Goal: Transaction & Acquisition: Purchase product/service

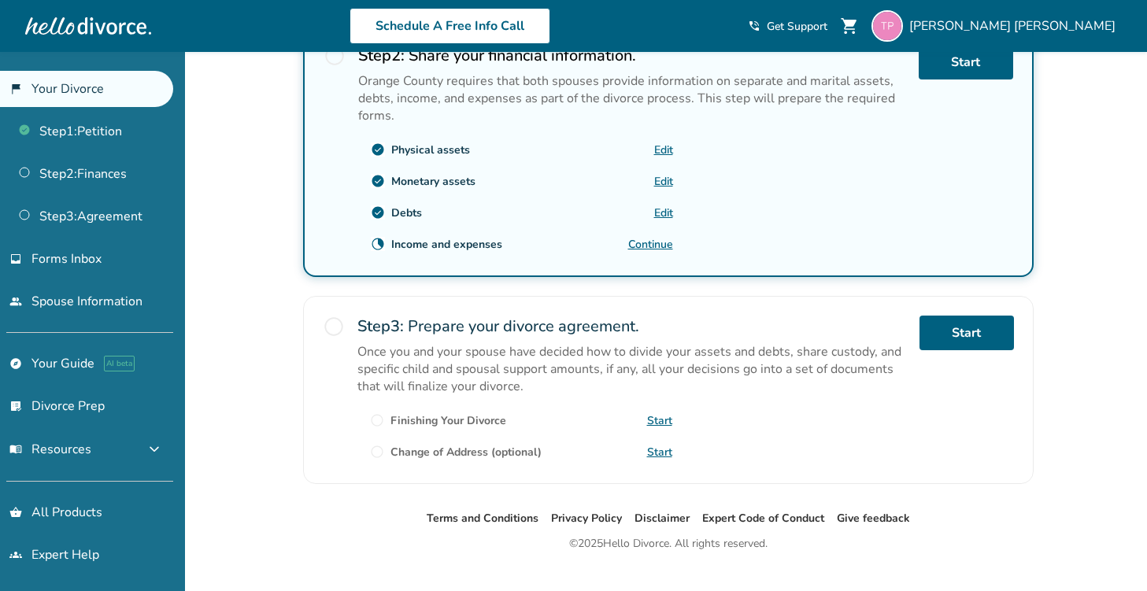
scroll to position [526, 0]
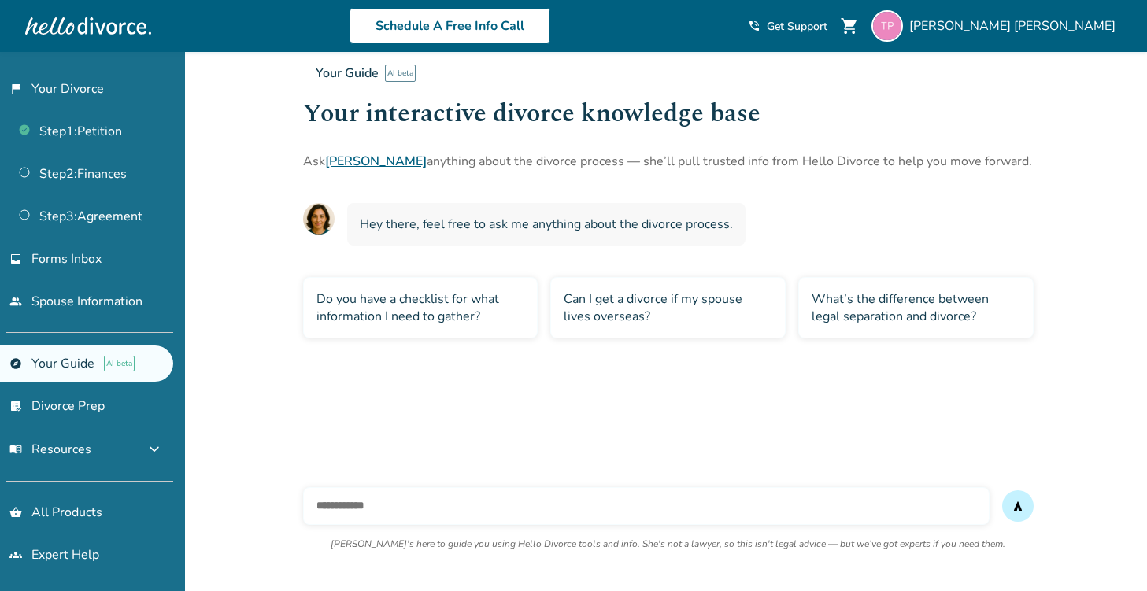
click at [393, 511] on input "text" at bounding box center [646, 506] width 686 height 38
type input "**********"
click at [1002, 490] on button "send" at bounding box center [1017, 505] width 31 height 31
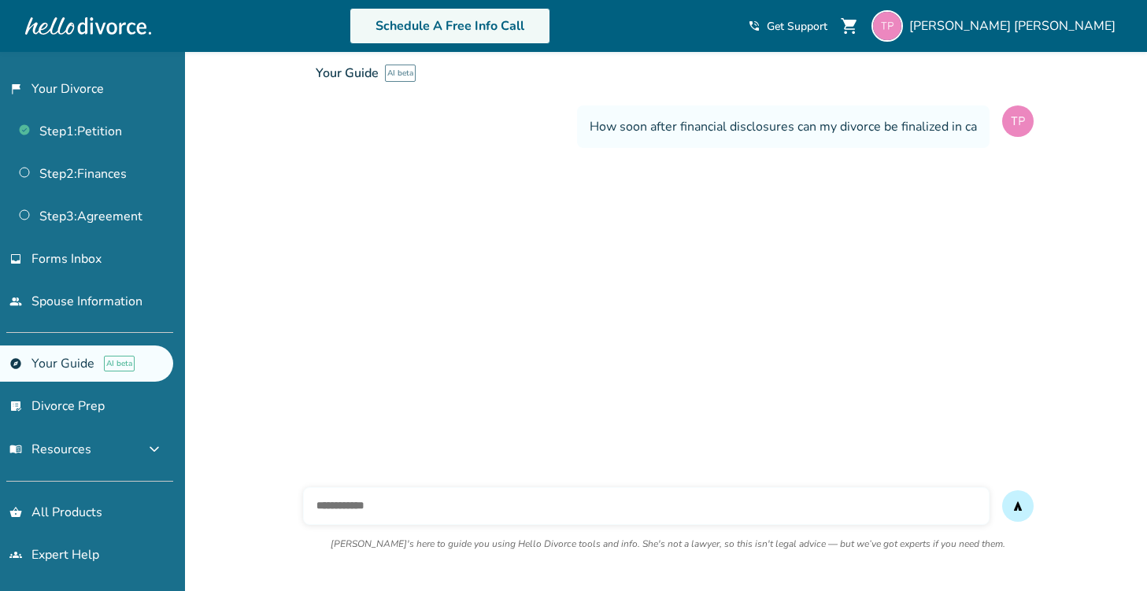
scroll to position [153, 0]
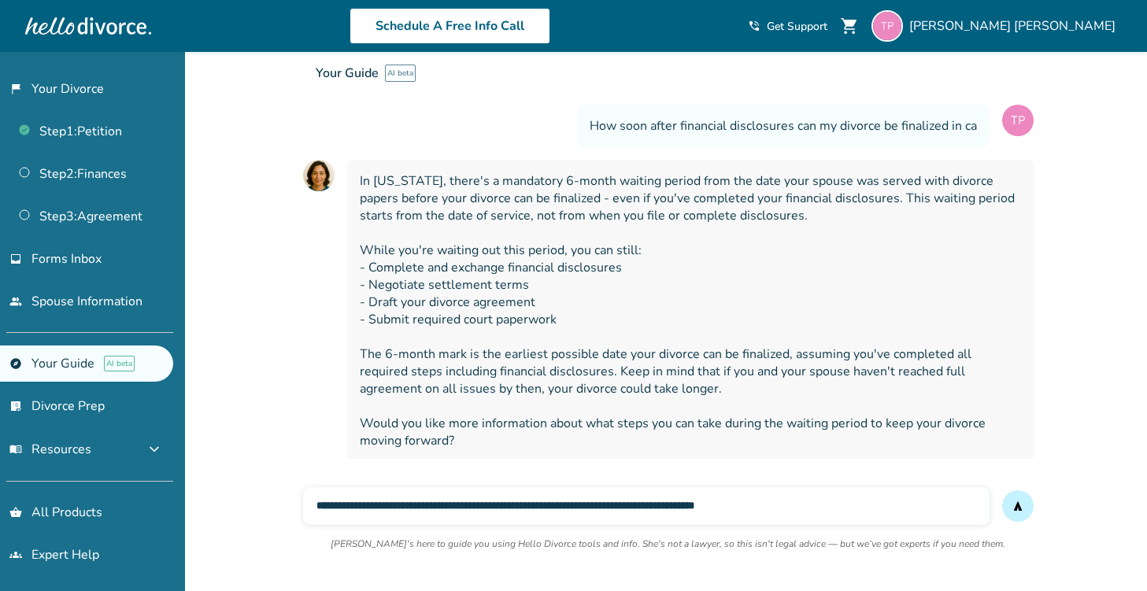
type input "**********"
click at [1002, 490] on button "send" at bounding box center [1017, 505] width 31 height 31
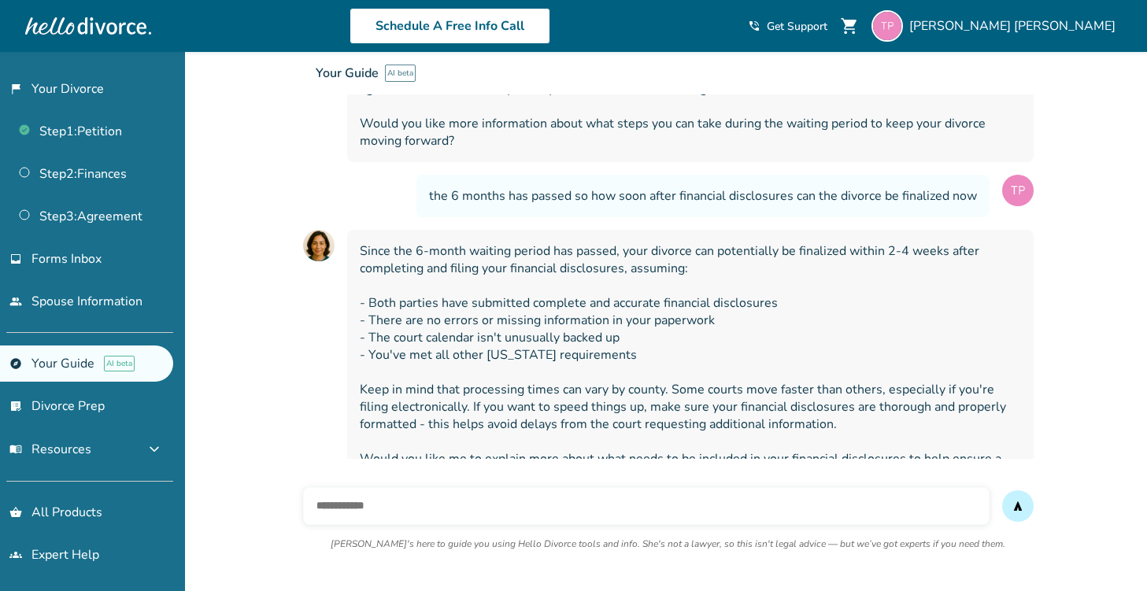
scroll to position [482, 0]
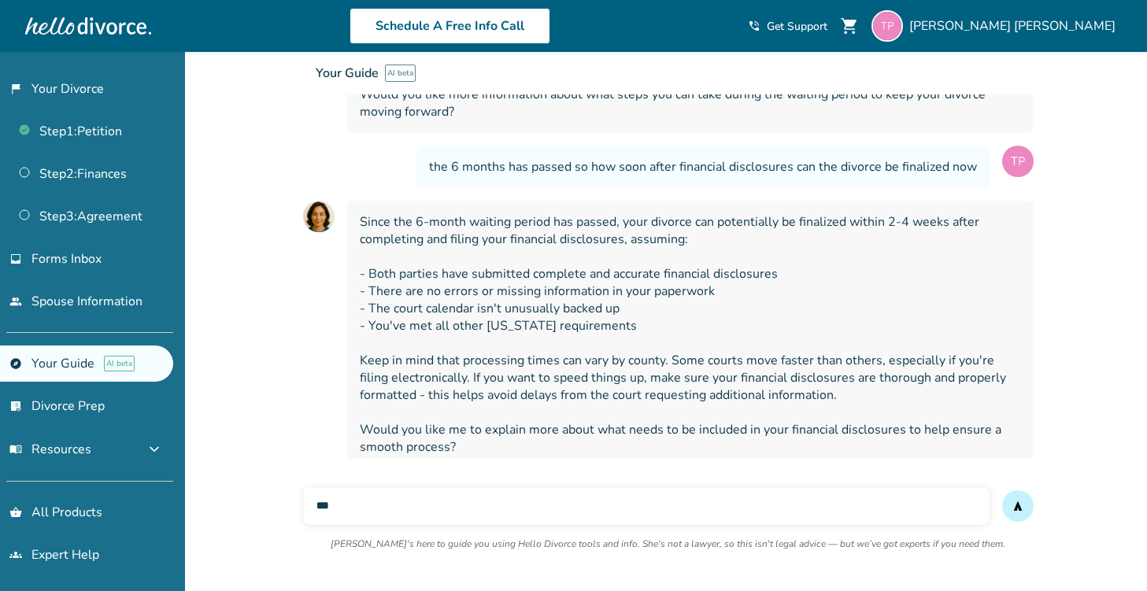
type input "***"
click at [1002, 490] on button "send" at bounding box center [1017, 505] width 31 height 31
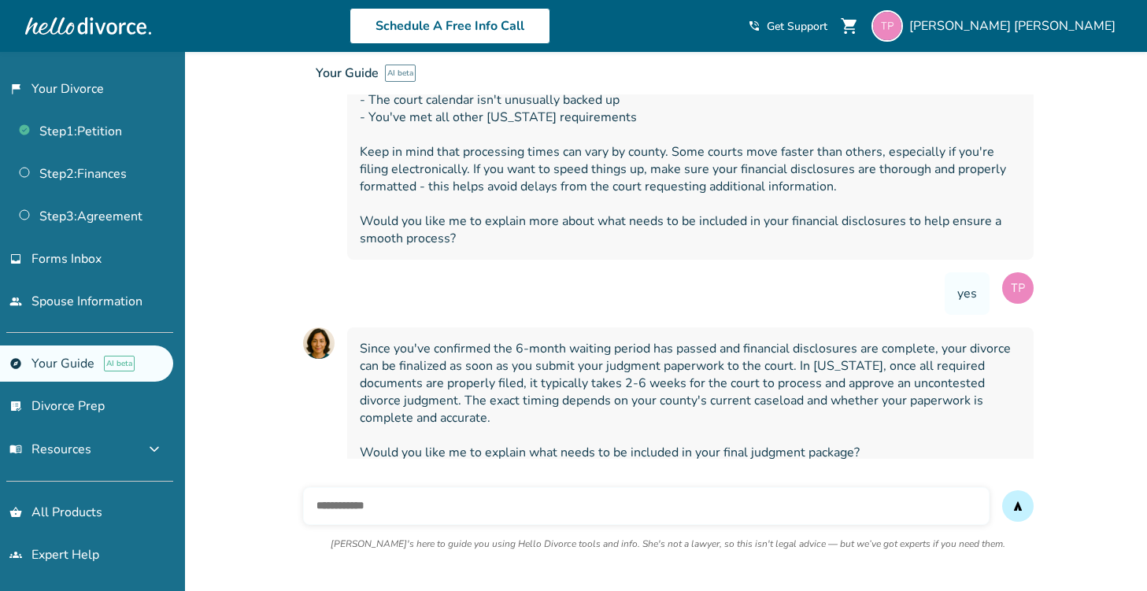
scroll to position [693, 0]
type input "***"
click at [1002, 490] on button "send" at bounding box center [1017, 505] width 31 height 31
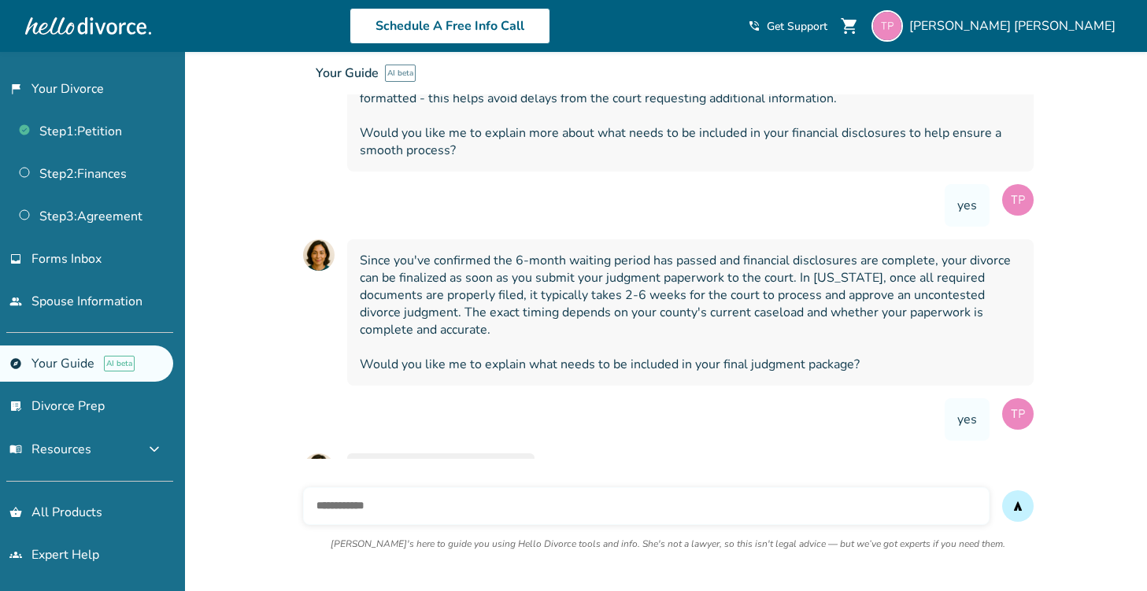
scroll to position [803, 0]
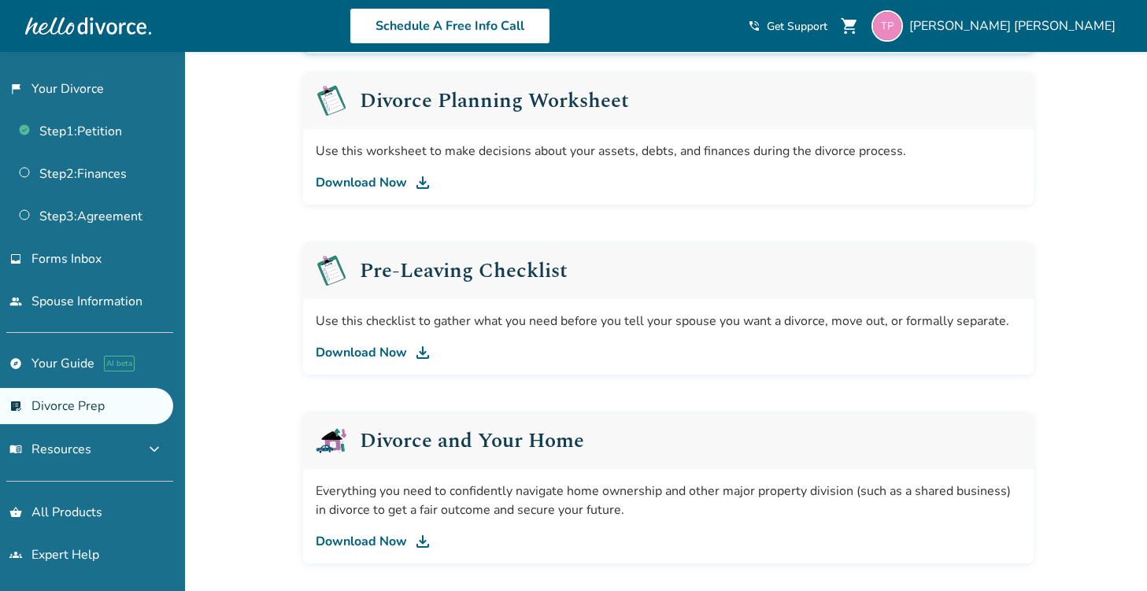
scroll to position [258, 0]
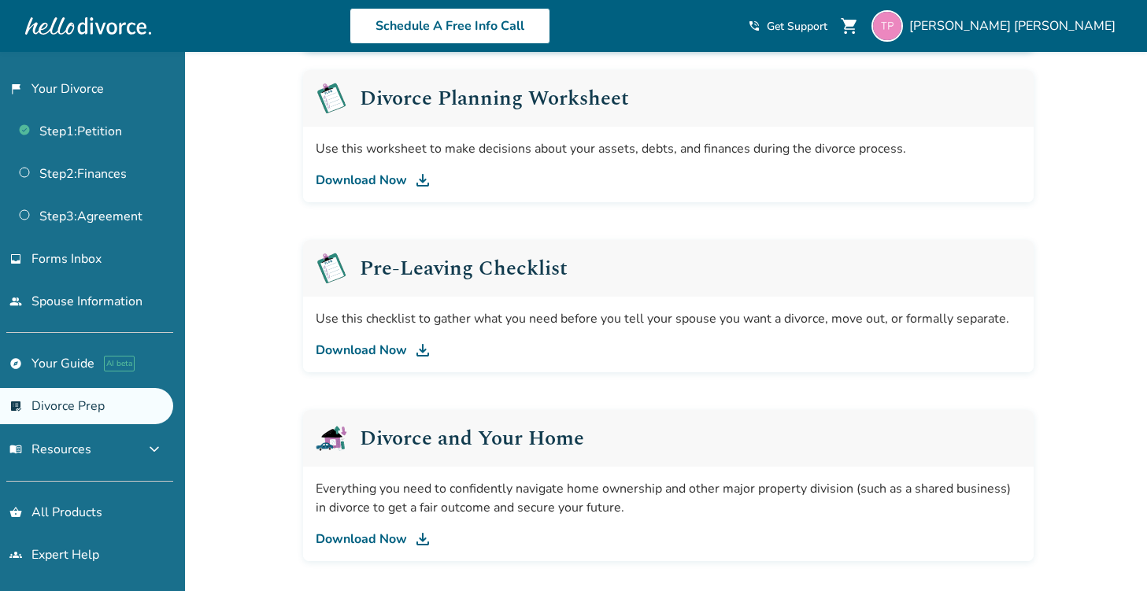
click at [370, 177] on link "Download Now" at bounding box center [668, 180] width 705 height 19
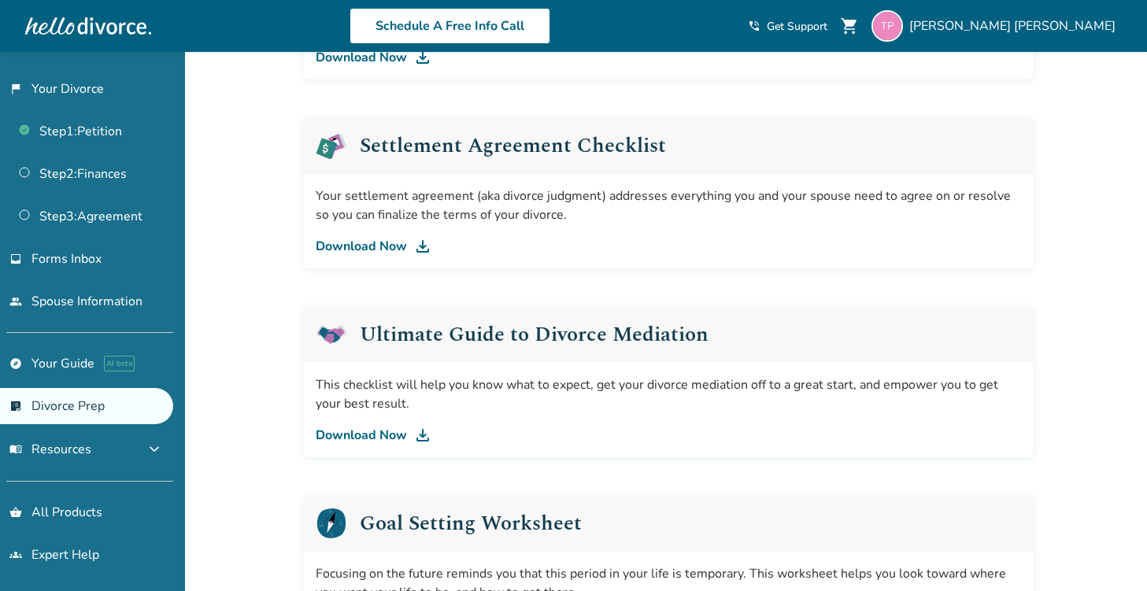
scroll to position [700, 0]
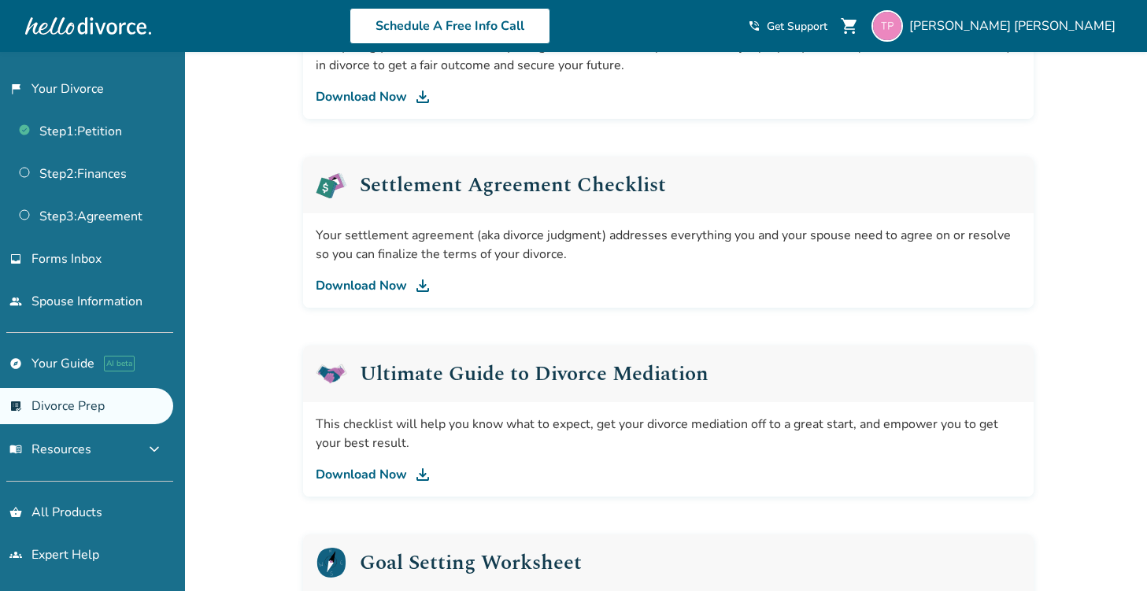
click at [355, 288] on link "Download Now" at bounding box center [668, 285] width 705 height 19
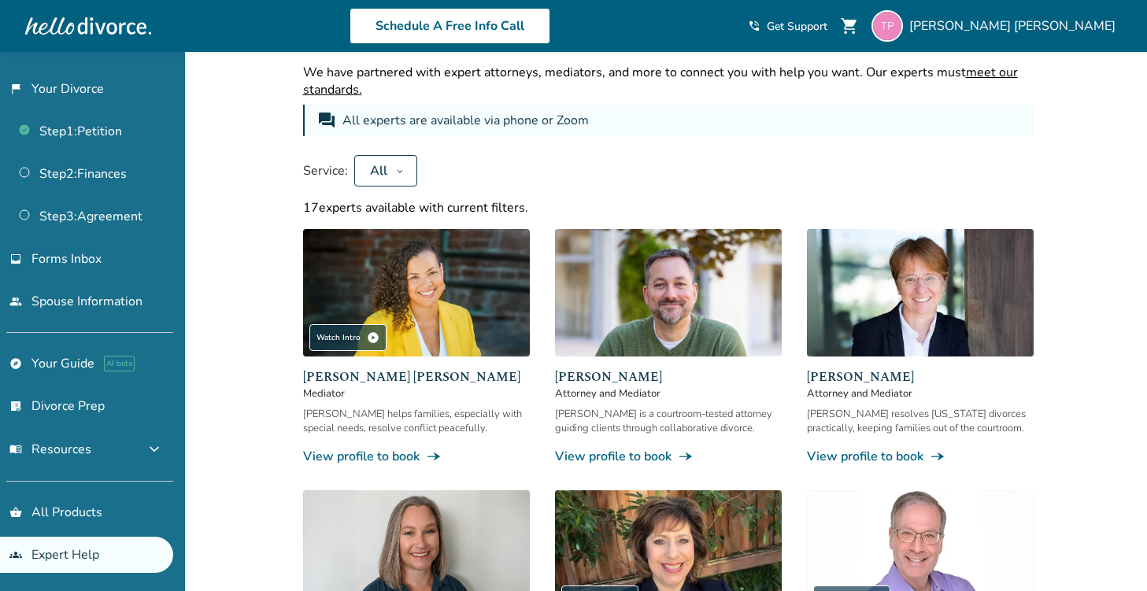
scroll to position [57, 0]
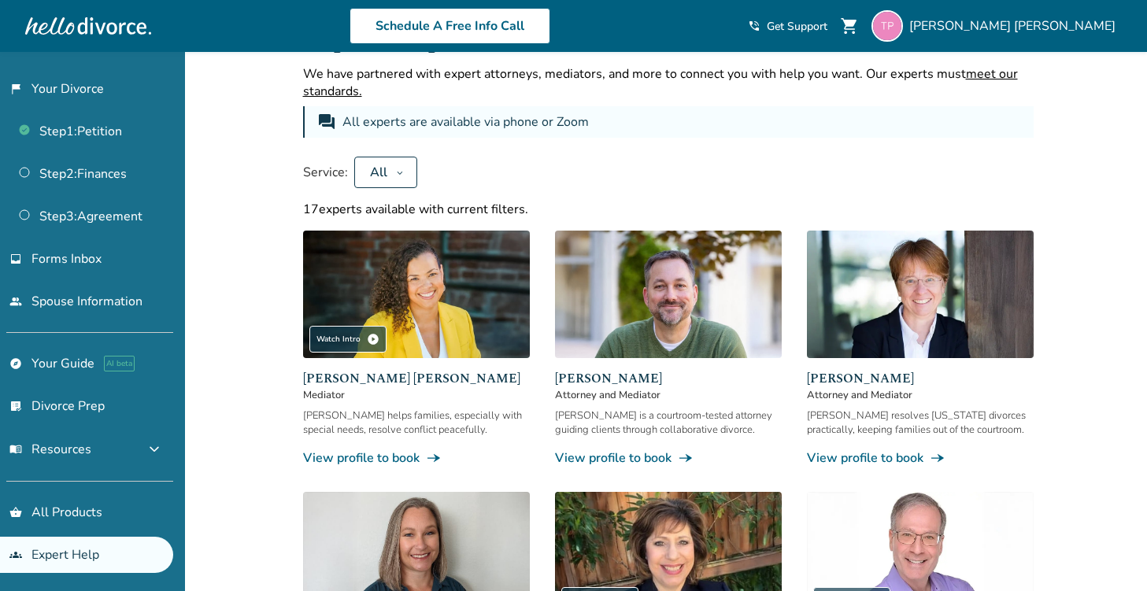
click at [400, 174] on icon at bounding box center [400, 172] width 8 height 13
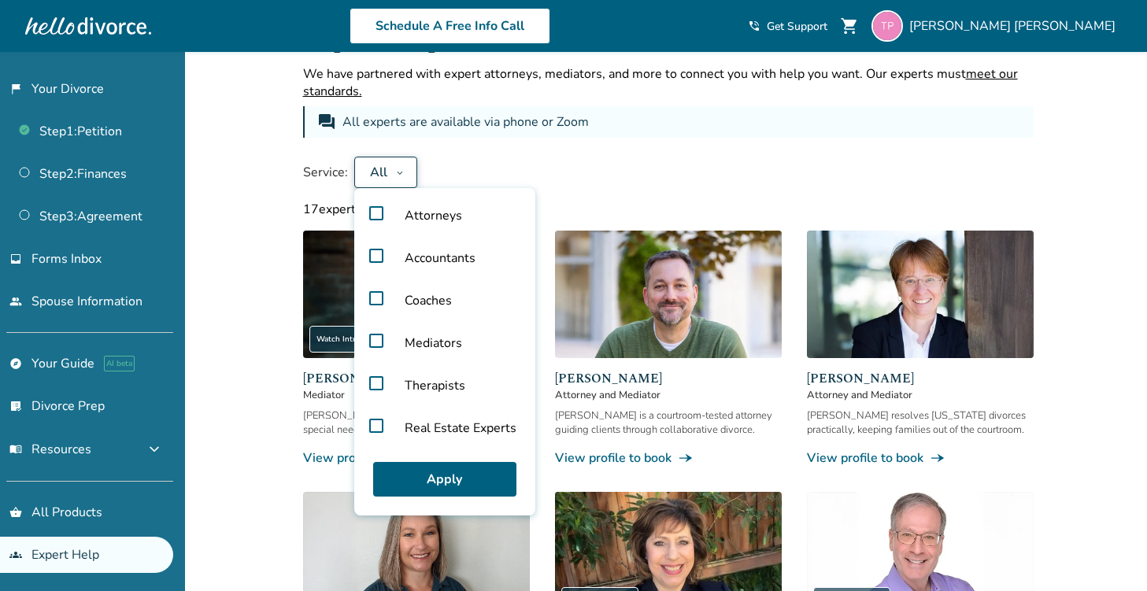
click at [368, 216] on label "Attorneys" at bounding box center [444, 215] width 168 height 43
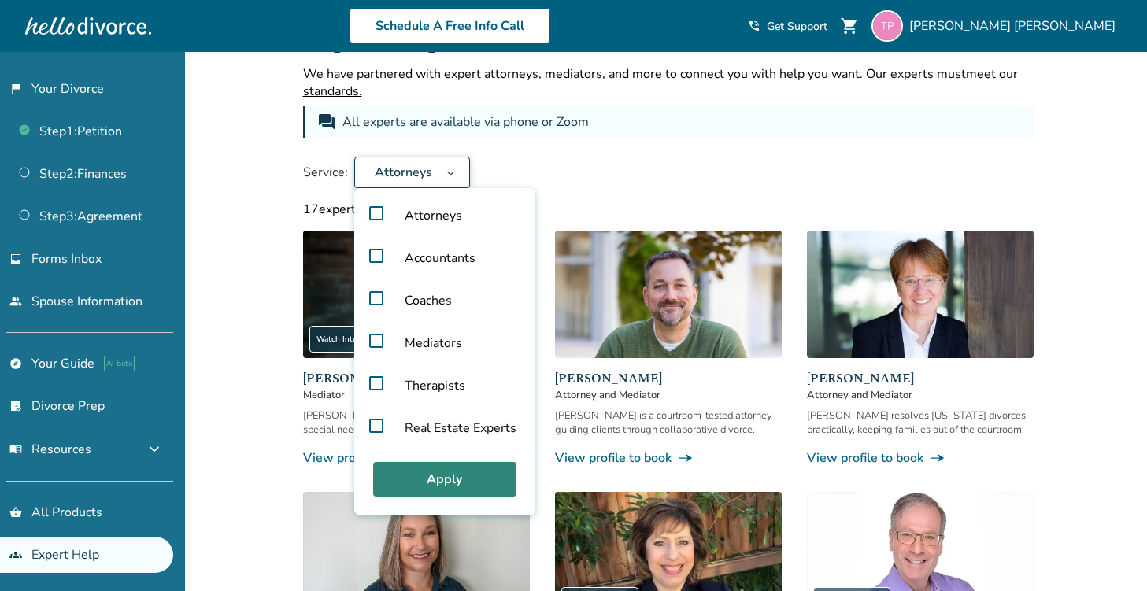
click at [445, 484] on button "Apply" at bounding box center [444, 479] width 143 height 35
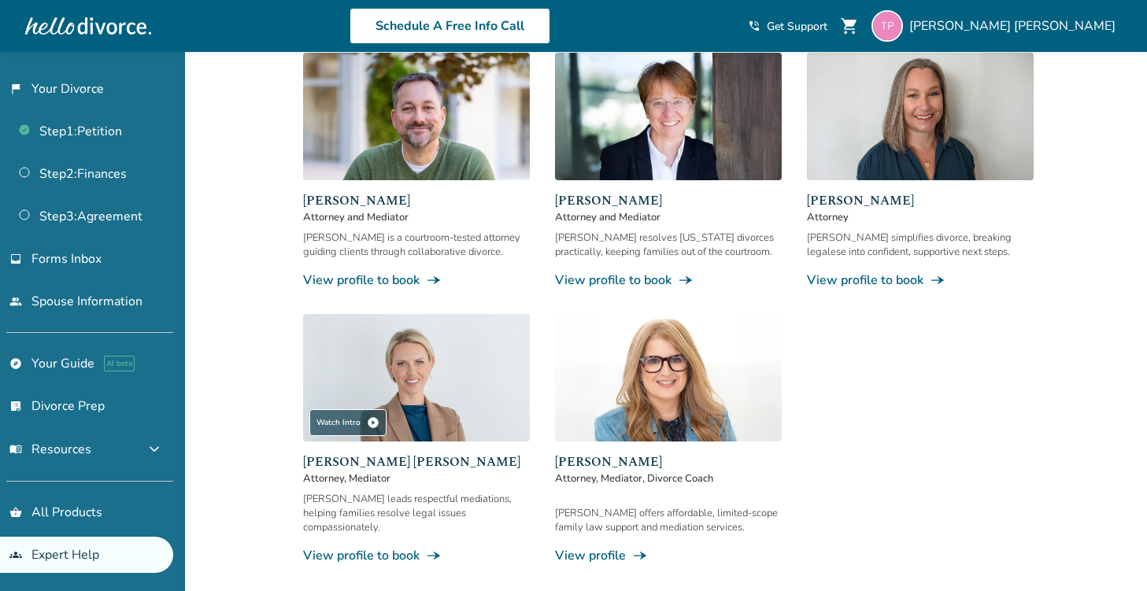
scroll to position [232, 0]
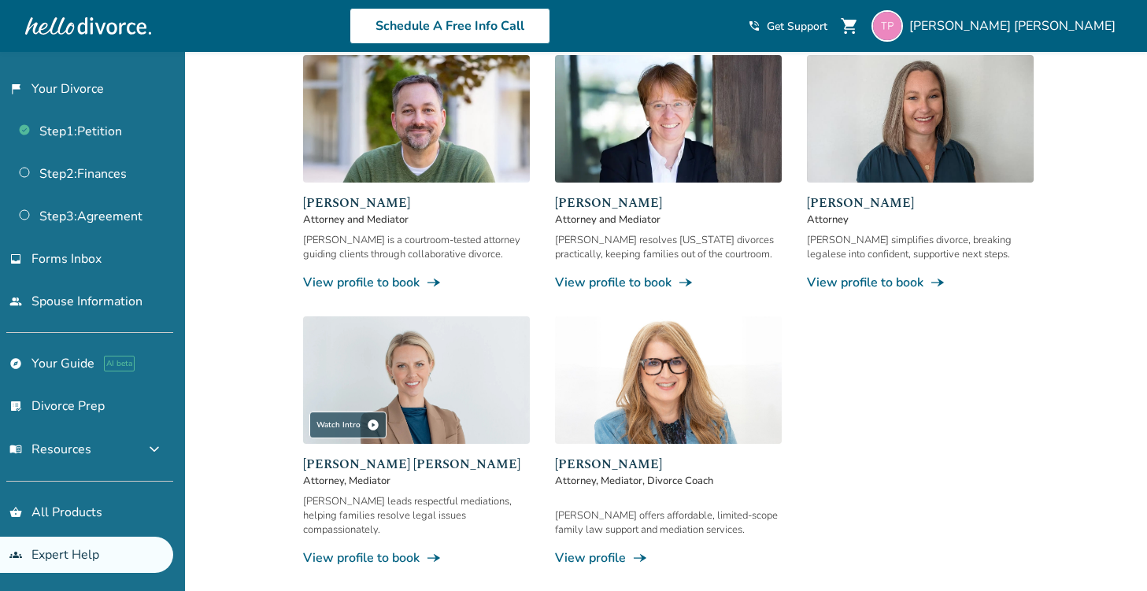
click at [593, 549] on link "View profile line_end_arrow_notch" at bounding box center [668, 557] width 227 height 17
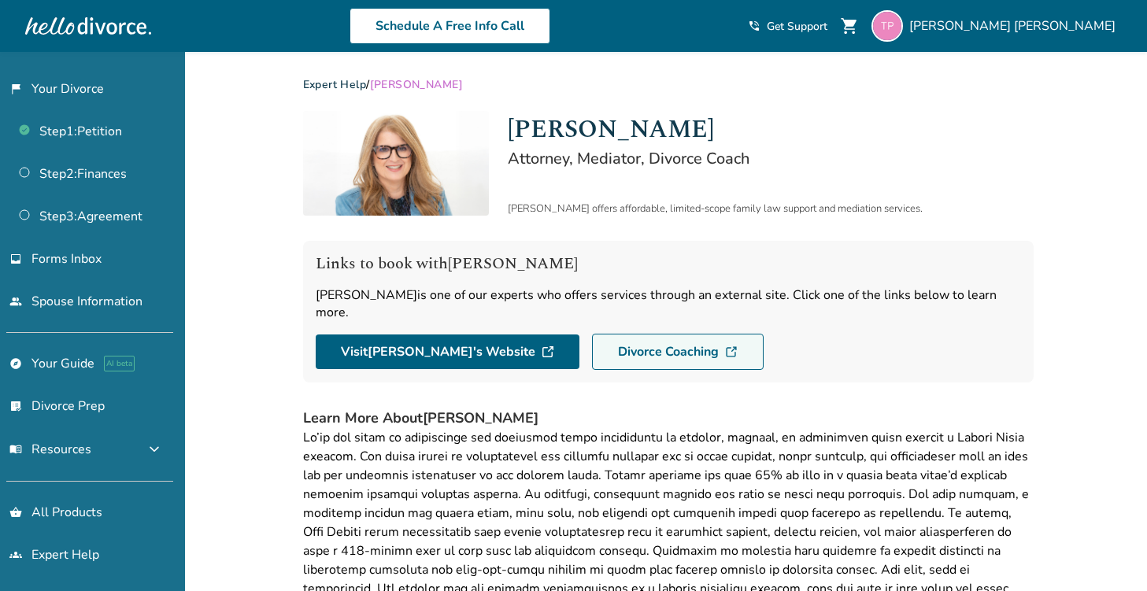
click at [592, 341] on link "Divorce Coaching" at bounding box center [678, 352] width 172 height 36
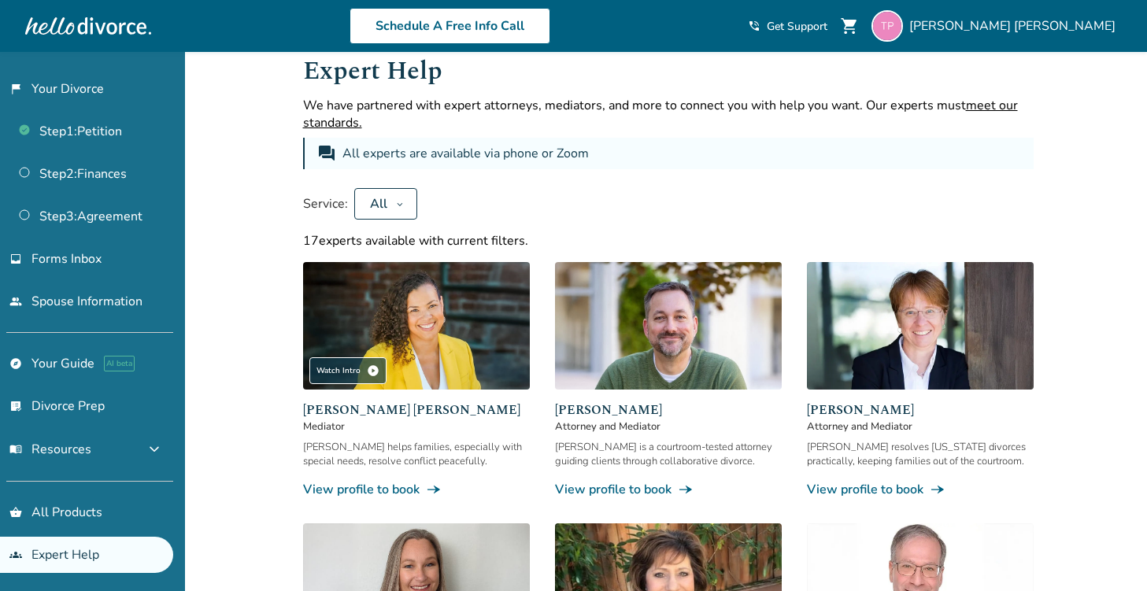
scroll to position [18, 0]
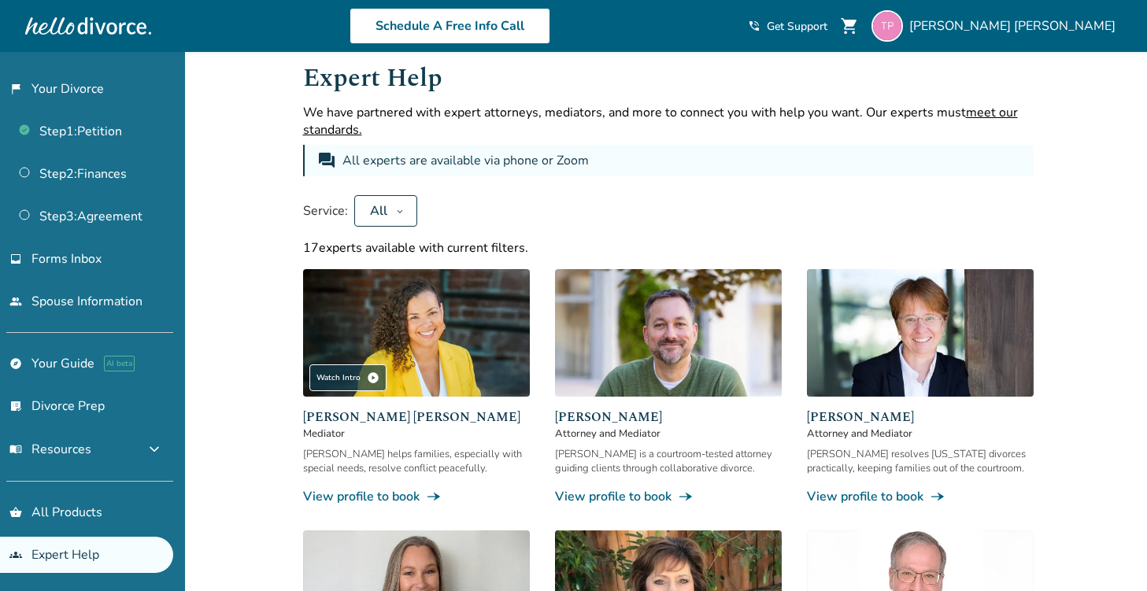
click at [400, 215] on icon at bounding box center [400, 211] width 8 height 13
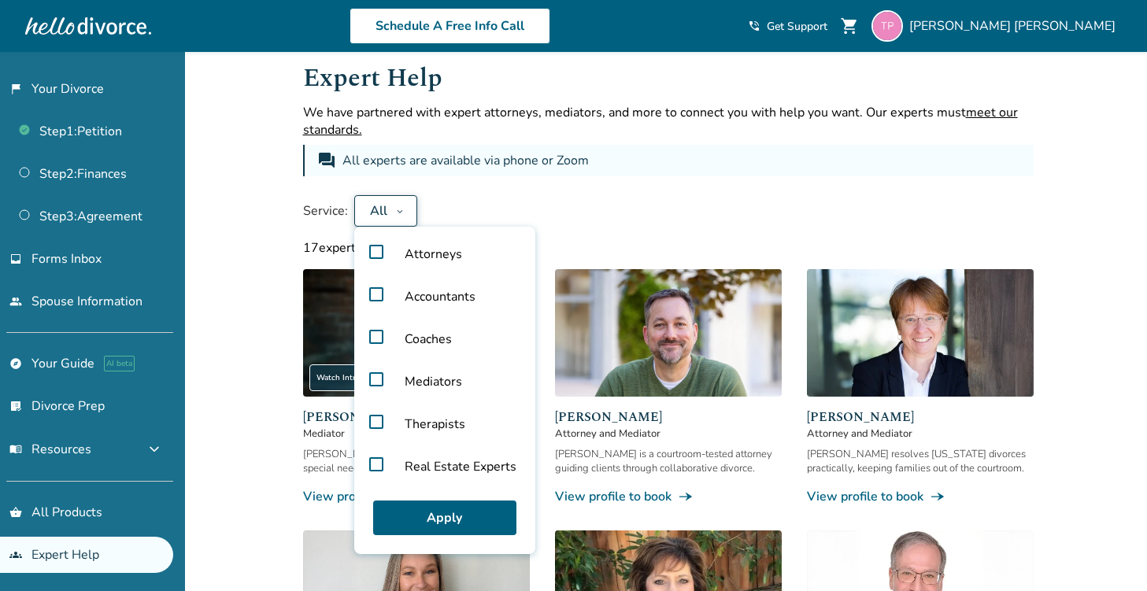
click at [371, 260] on label "Attorneys" at bounding box center [444, 254] width 168 height 43
click at [446, 507] on button "Apply" at bounding box center [444, 518] width 143 height 35
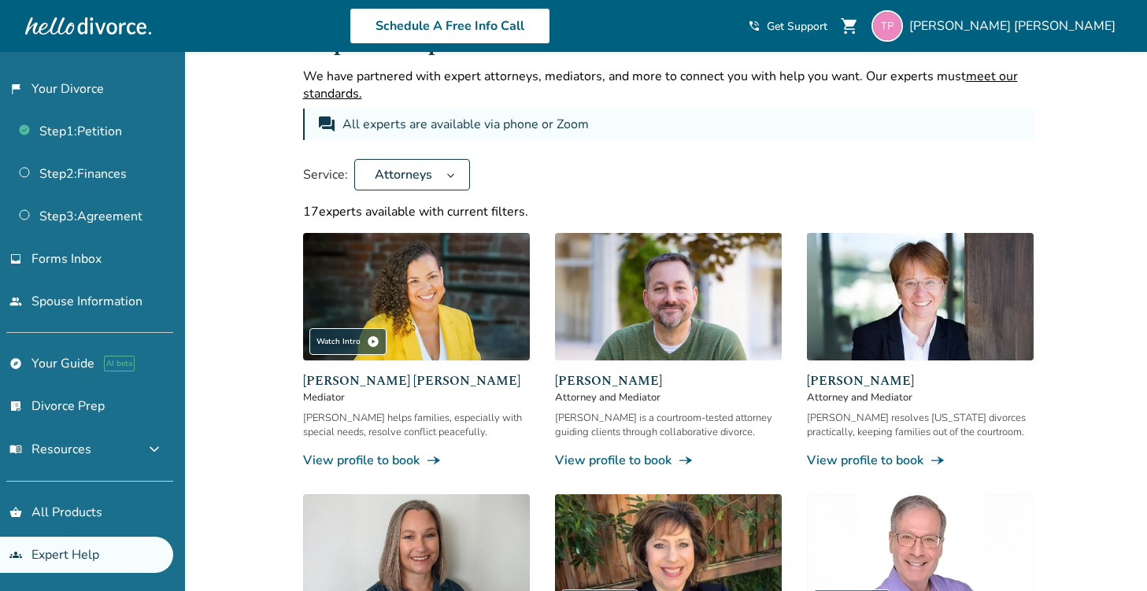
scroll to position [54, 0]
click at [590, 460] on link "View profile to book line_end_arrow_notch" at bounding box center [668, 461] width 227 height 17
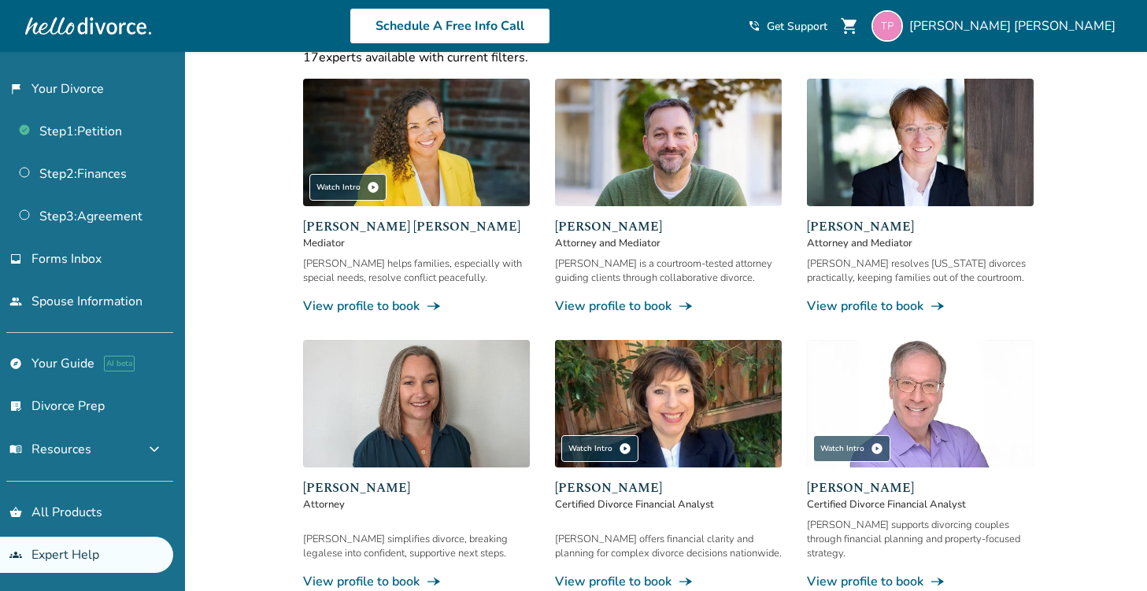
scroll to position [204, 0]
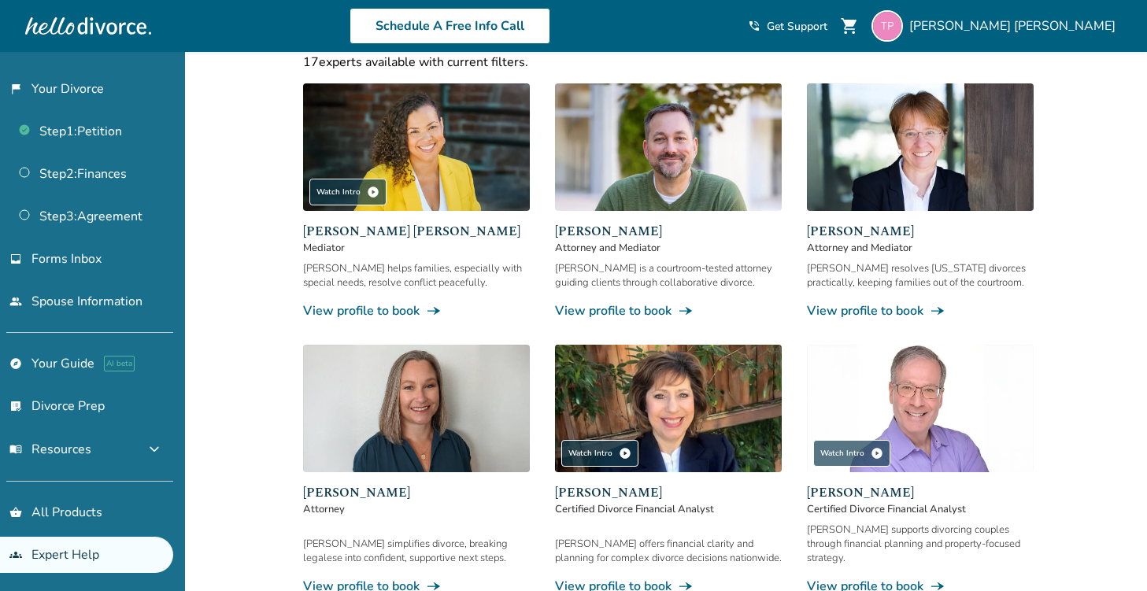
click at [882, 307] on link "View profile to book line_end_arrow_notch" at bounding box center [920, 310] width 227 height 17
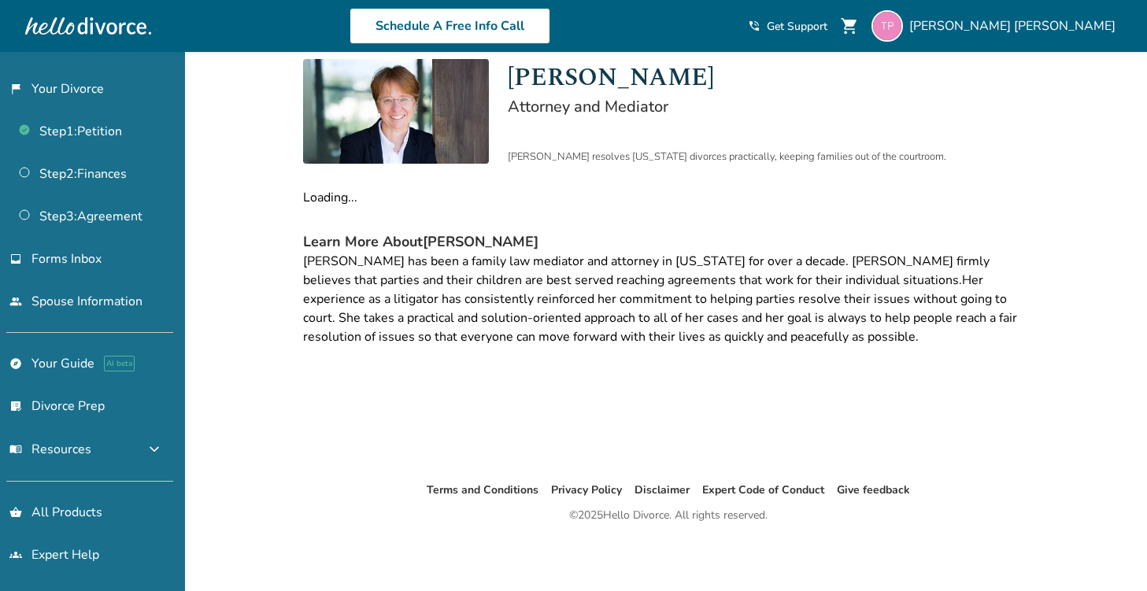
scroll to position [52, 0]
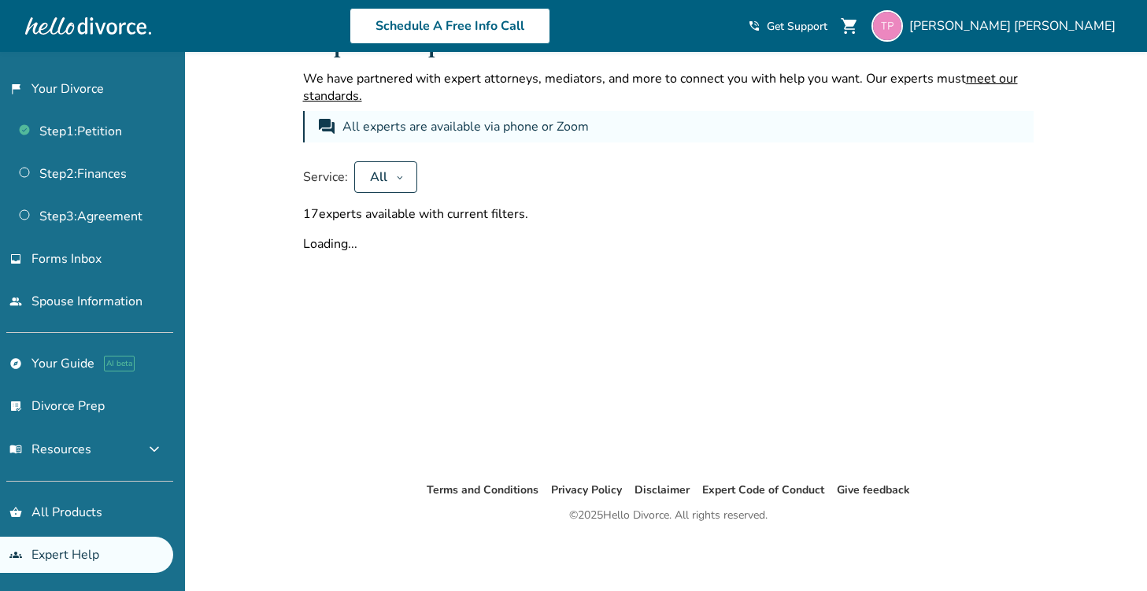
scroll to position [204, 0]
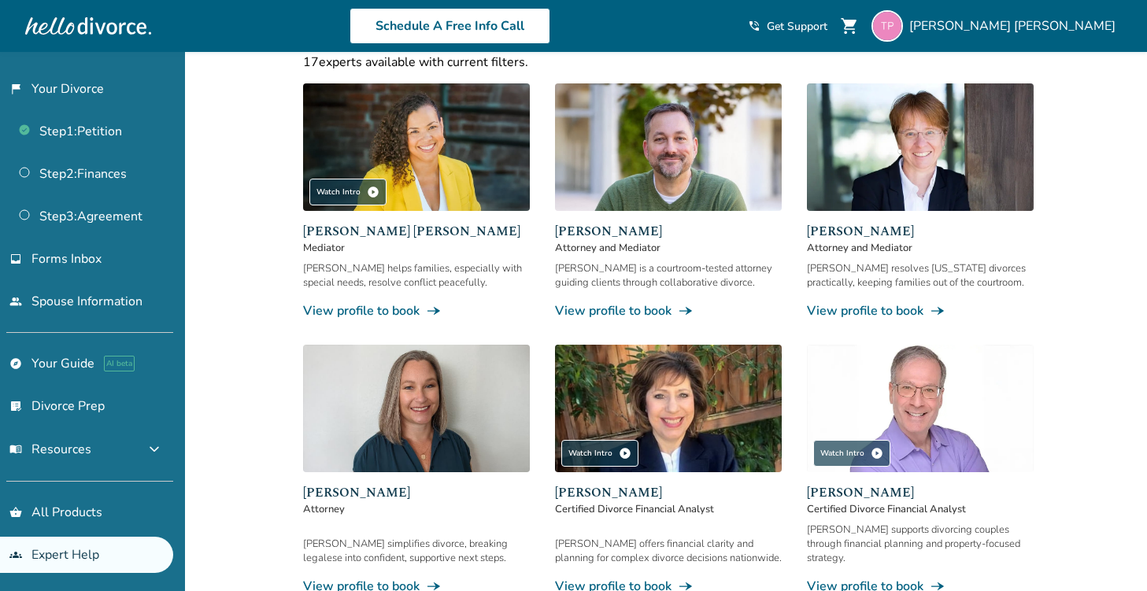
click at [341, 578] on link "View profile to book line_end_arrow_notch" at bounding box center [416, 586] width 227 height 17
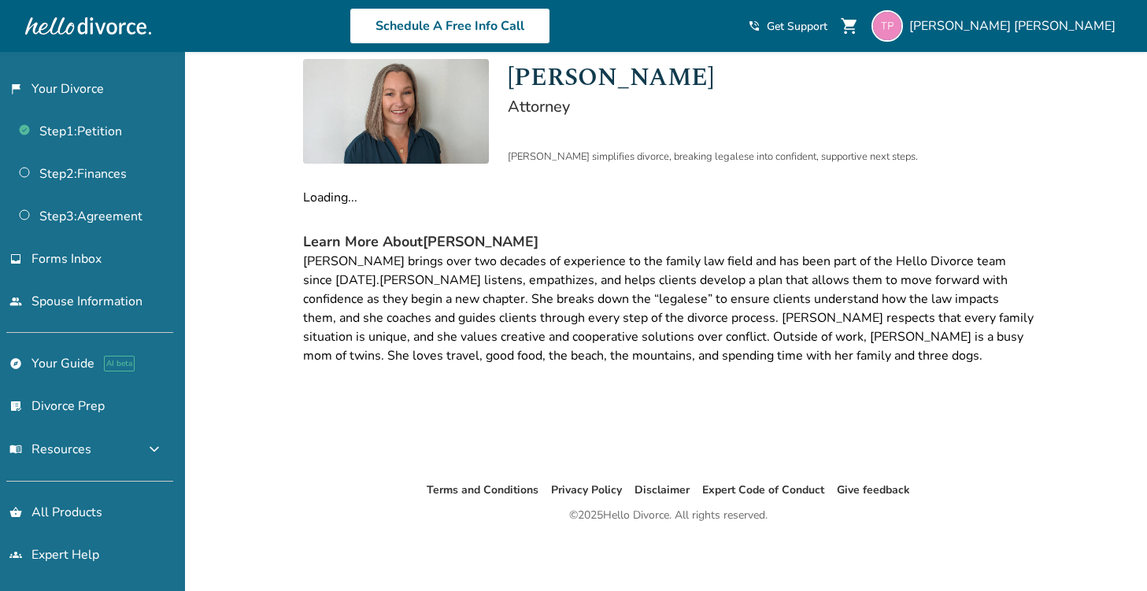
scroll to position [52, 0]
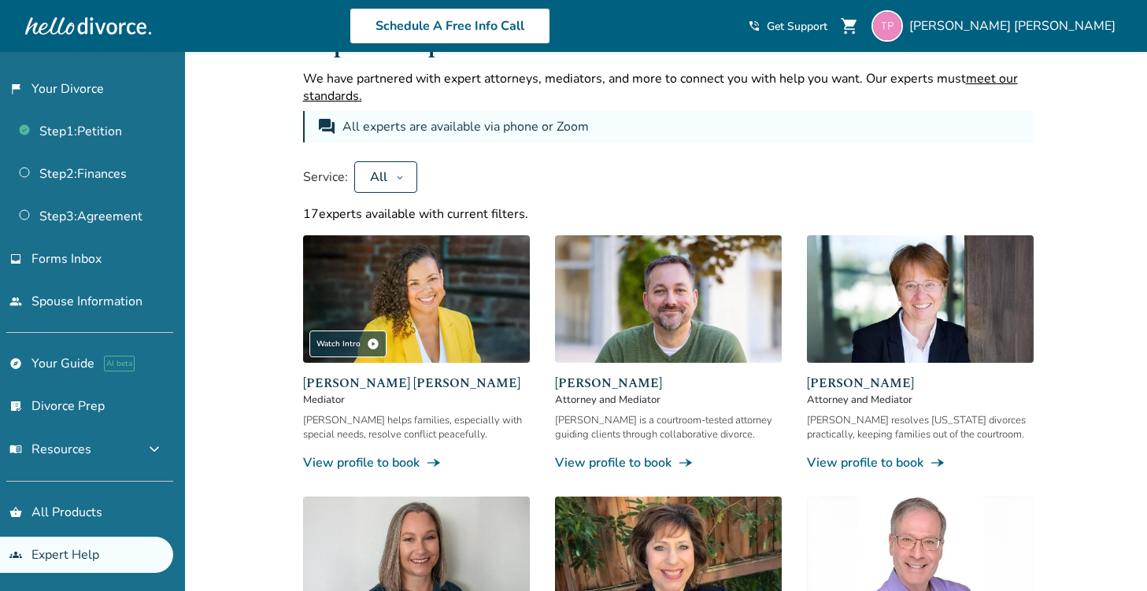
scroll to position [204, 0]
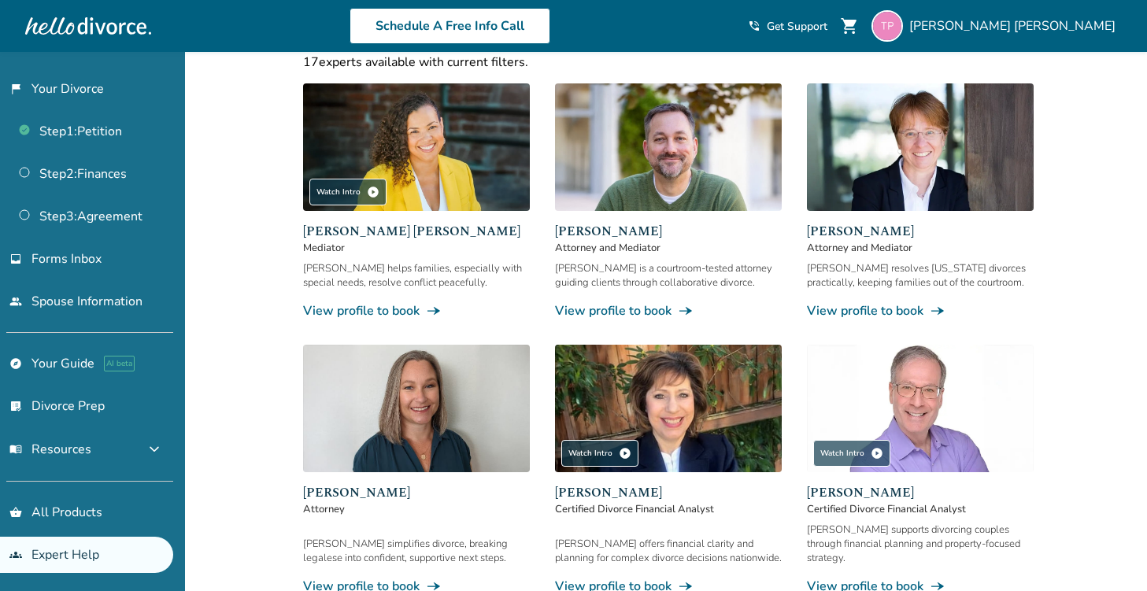
click at [610, 228] on span "Neil Forester" at bounding box center [668, 231] width 227 height 19
click at [627, 243] on span "Attorney and Mediator" at bounding box center [668, 248] width 227 height 14
click at [651, 311] on link "View profile to book line_end_arrow_notch" at bounding box center [668, 310] width 227 height 17
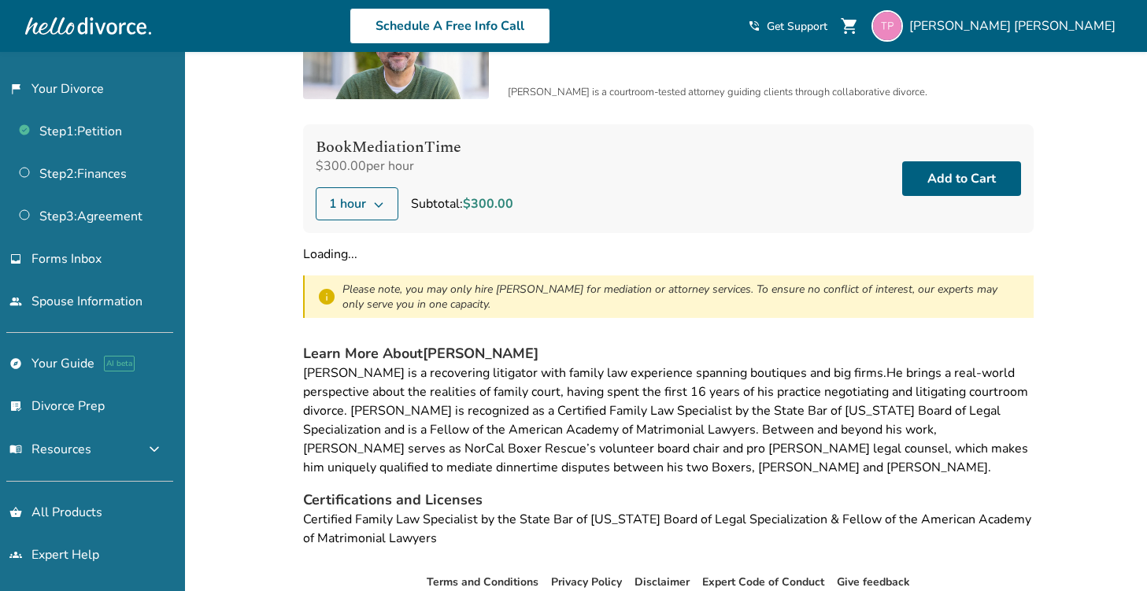
scroll to position [204, 0]
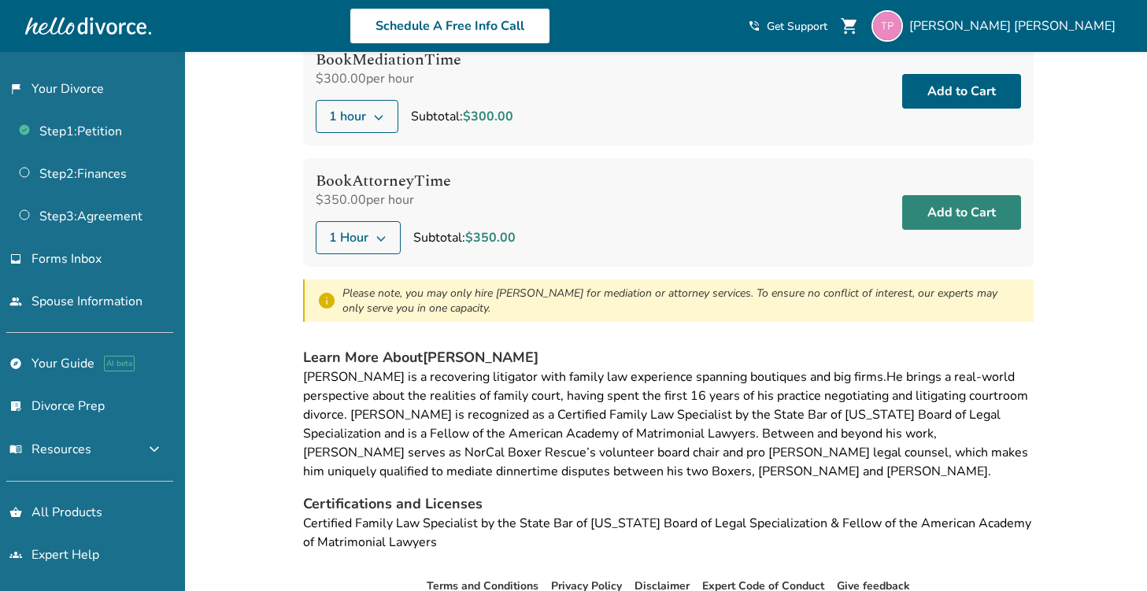
click at [967, 209] on button "Add to Cart" at bounding box center [961, 212] width 119 height 35
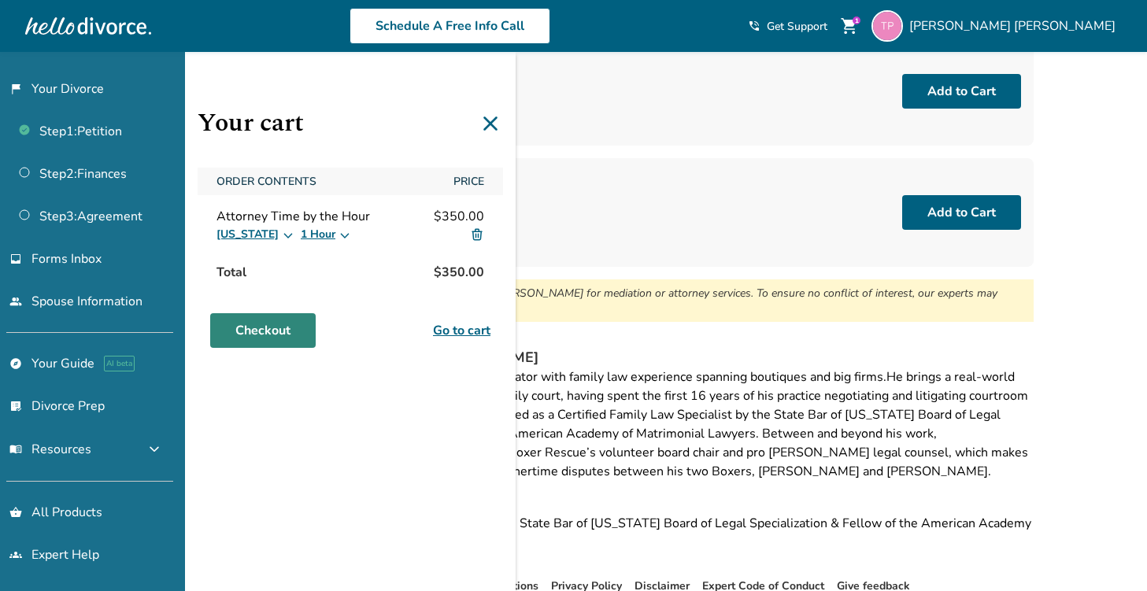
click at [265, 320] on link "Checkout" at bounding box center [262, 330] width 105 height 35
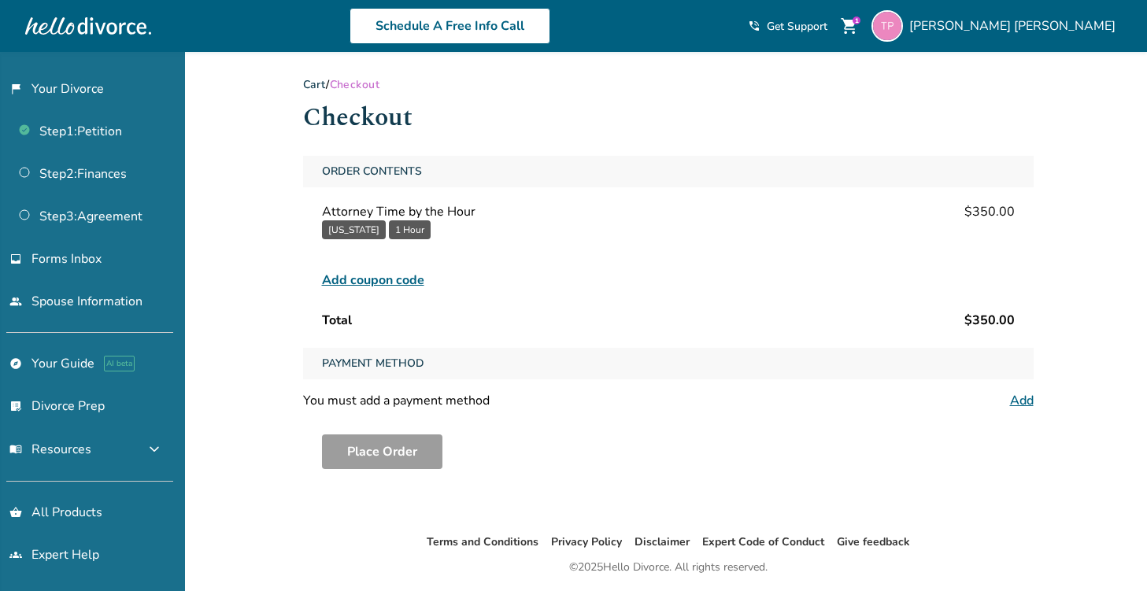
click at [1026, 401] on link "Add" at bounding box center [1022, 400] width 24 height 17
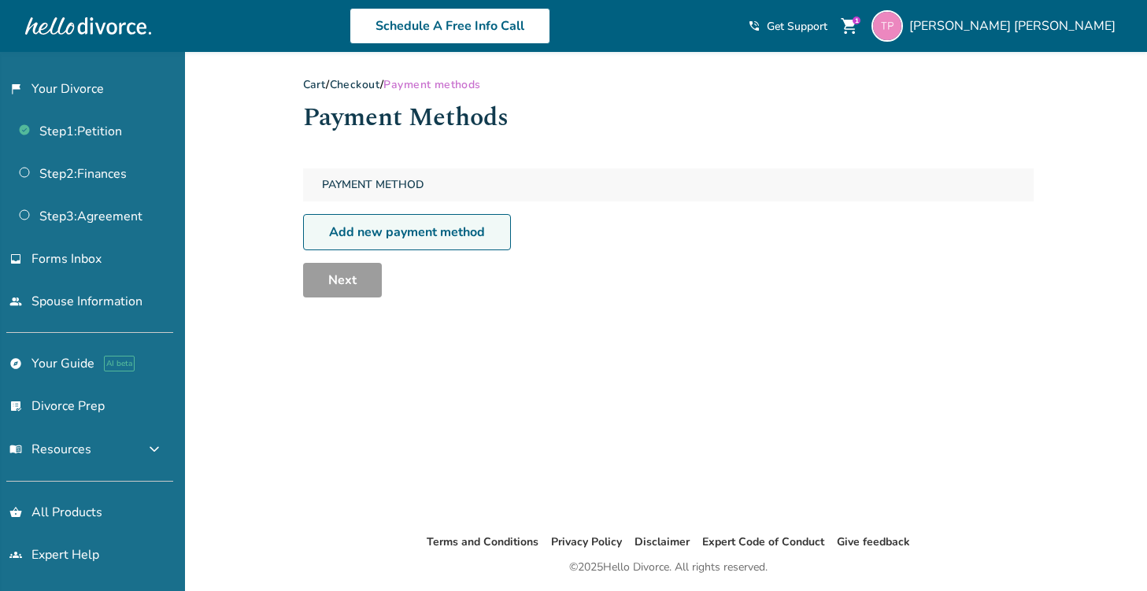
click at [463, 229] on link "Add new payment method" at bounding box center [407, 232] width 208 height 36
select select "**"
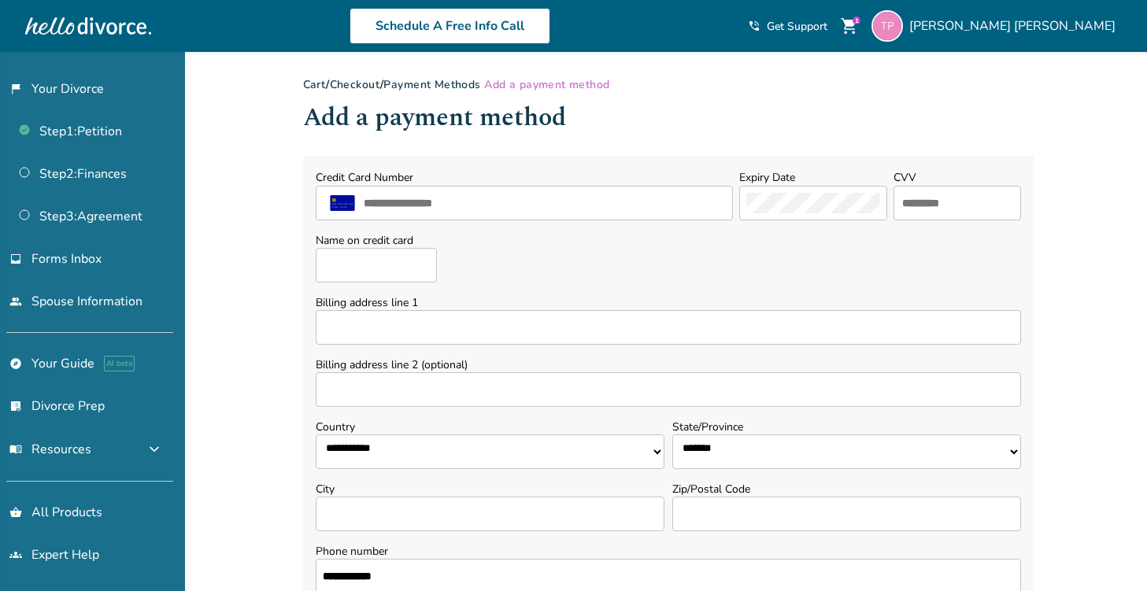
click at [391, 265] on input "Name on credit card" at bounding box center [376, 265] width 121 height 35
type input "**********"
type input "****"
type input "**********"
click at [524, 334] on input "Billing address line 1" at bounding box center [668, 327] width 705 height 35
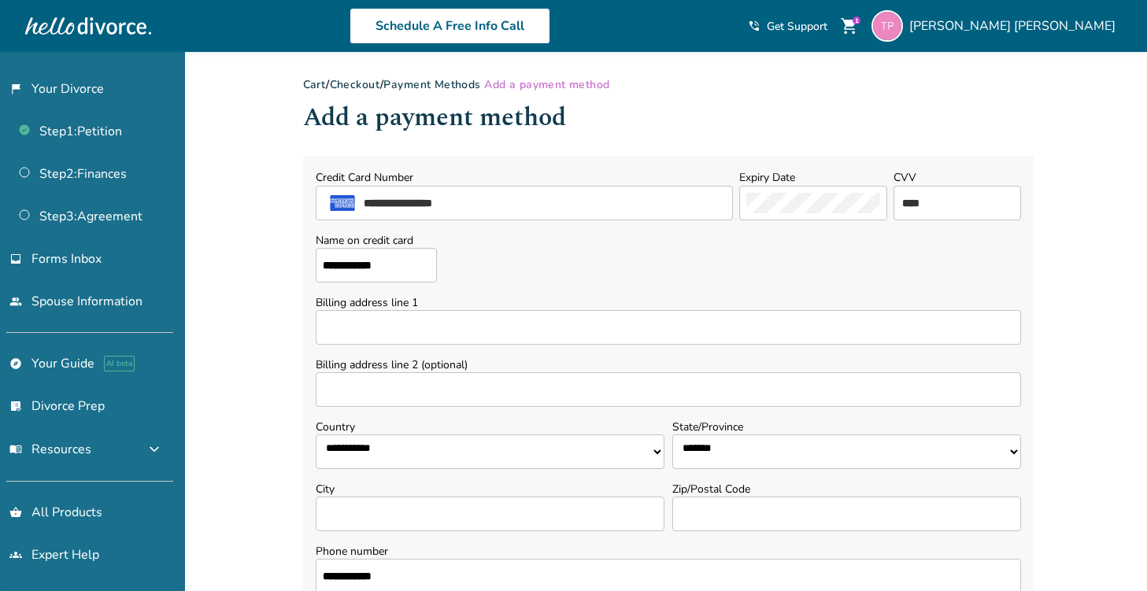
type input "**********"
select select "**"
type input "**********"
type input "*****"
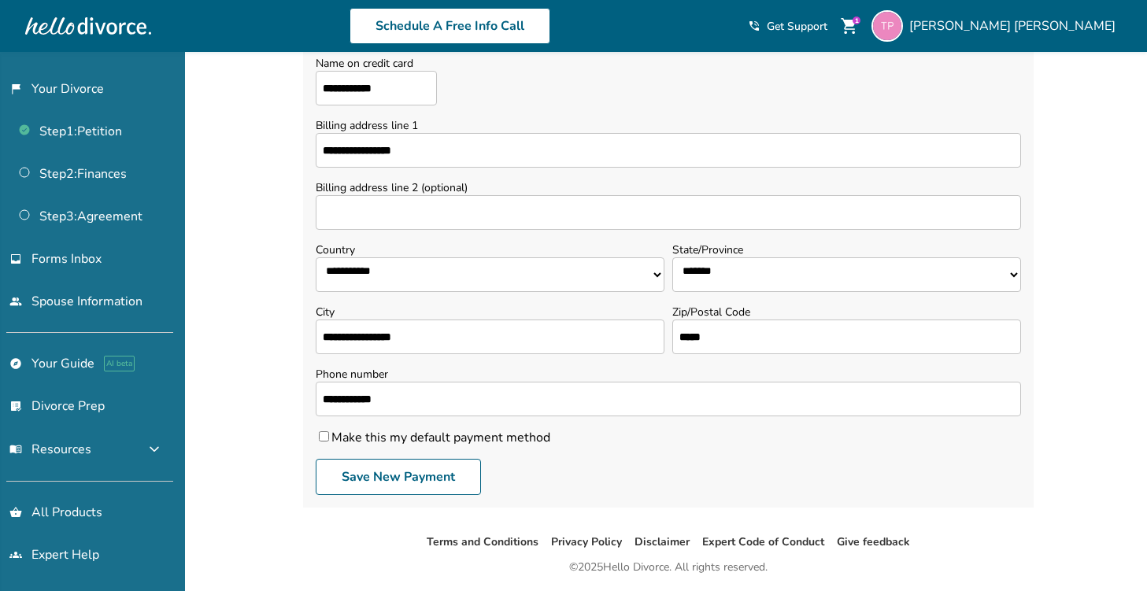
scroll to position [228, 0]
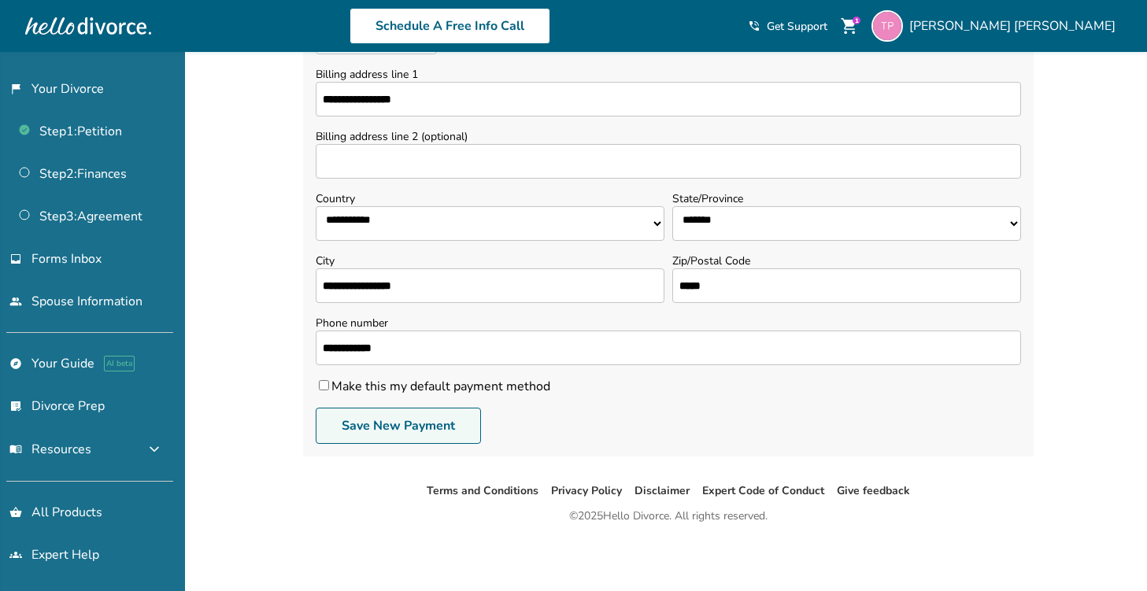
click at [399, 421] on button "Save New Payment" at bounding box center [398, 426] width 165 height 36
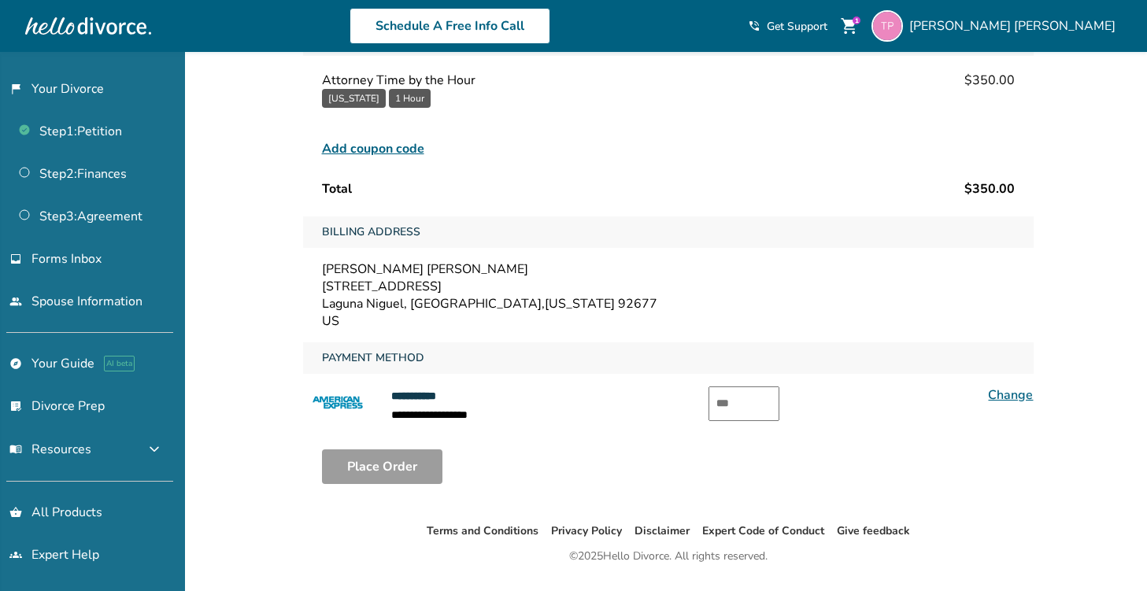
scroll to position [132, 0]
click at [730, 408] on input "text" at bounding box center [743, 403] width 71 height 35
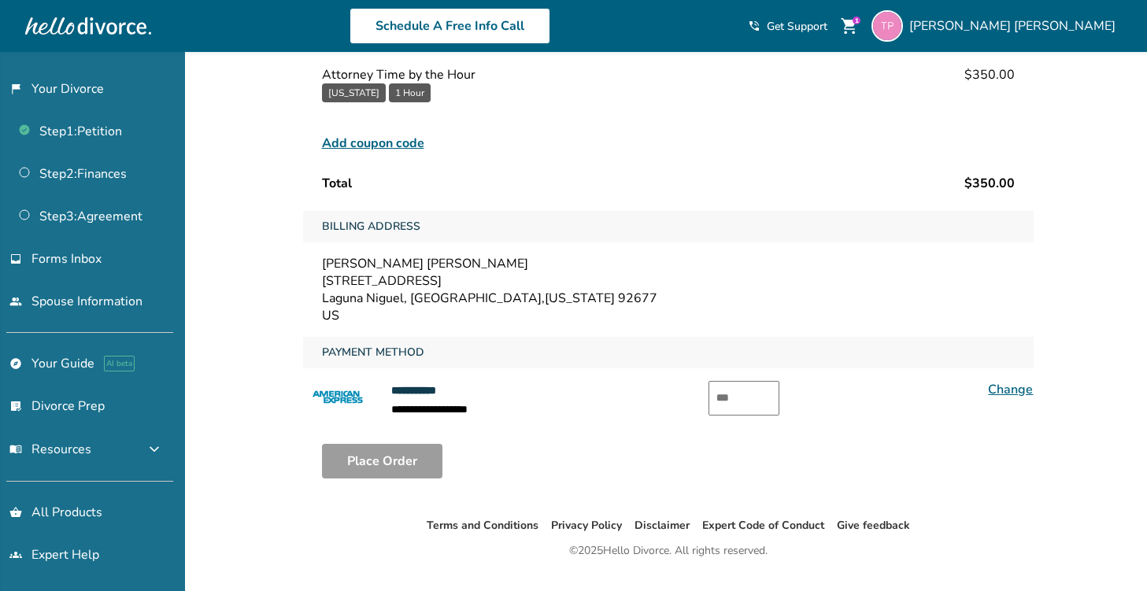
scroll to position [170, 0]
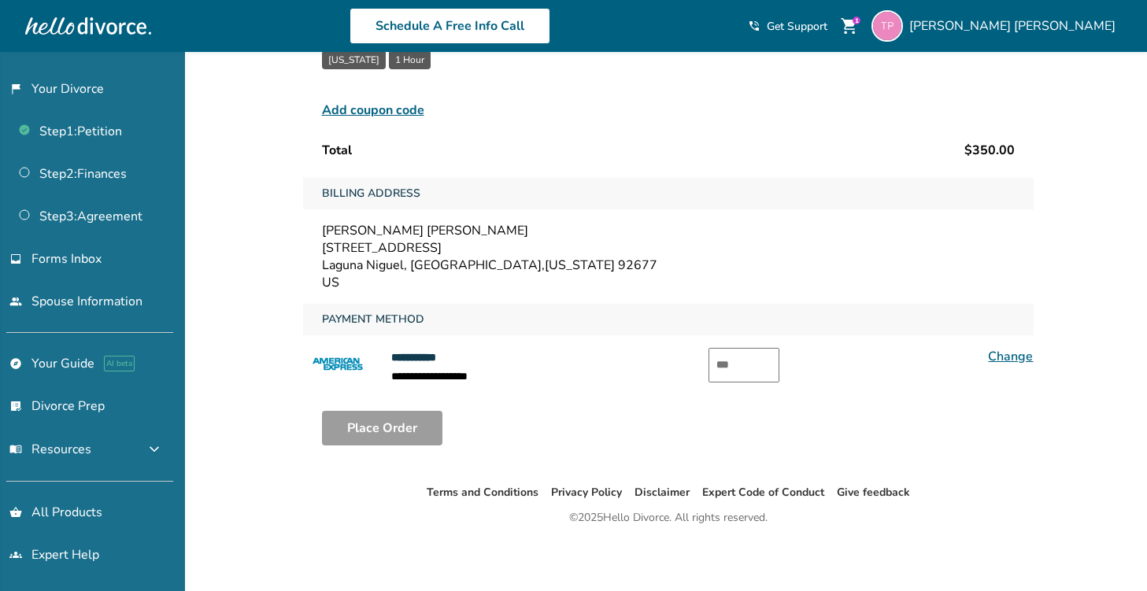
click at [726, 361] on input "text" at bounding box center [743, 365] width 71 height 35
